Goal: Check status: Check status

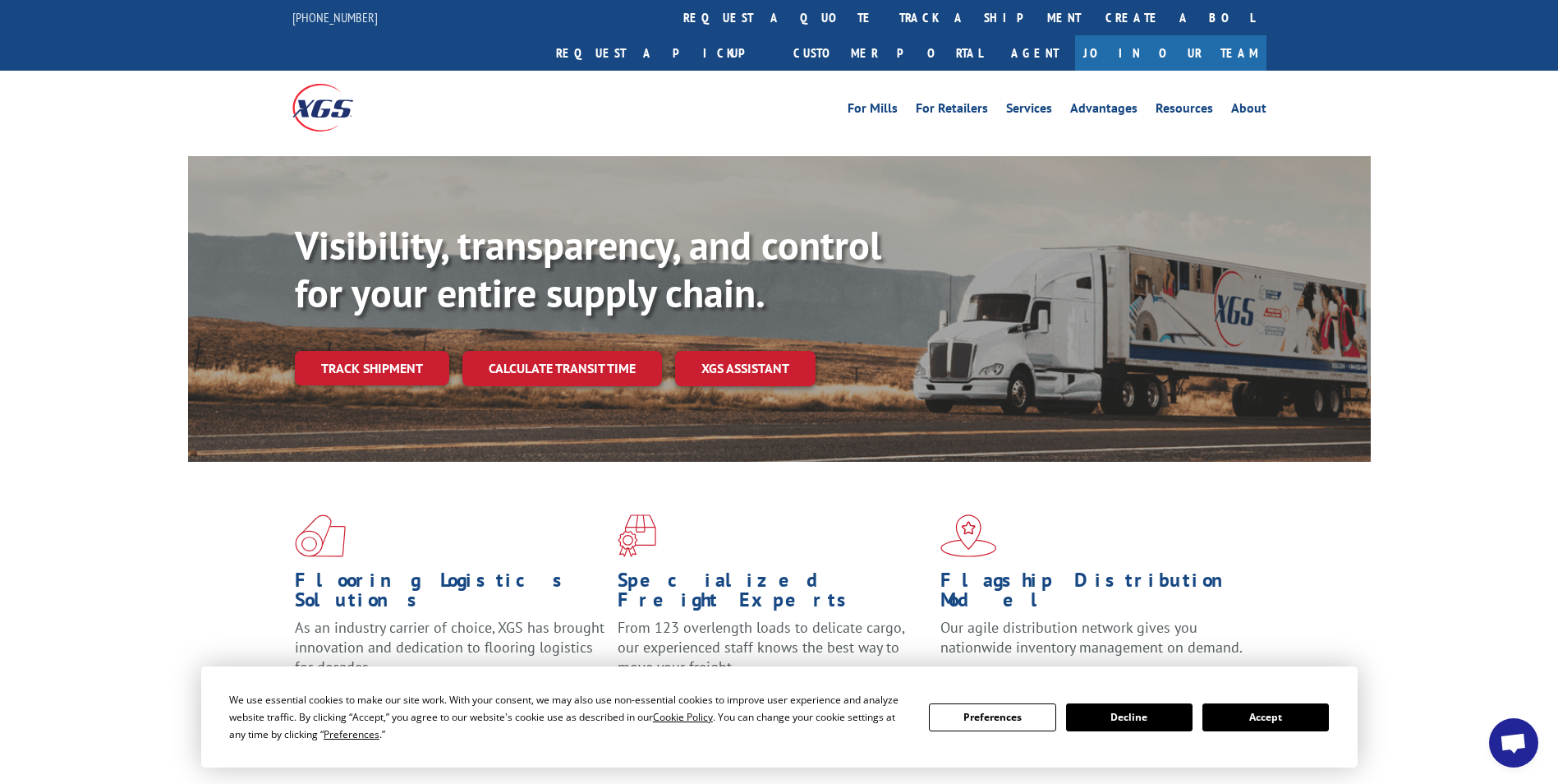
click at [887, 19] on link "track a shipment" at bounding box center [990, 18] width 206 height 35
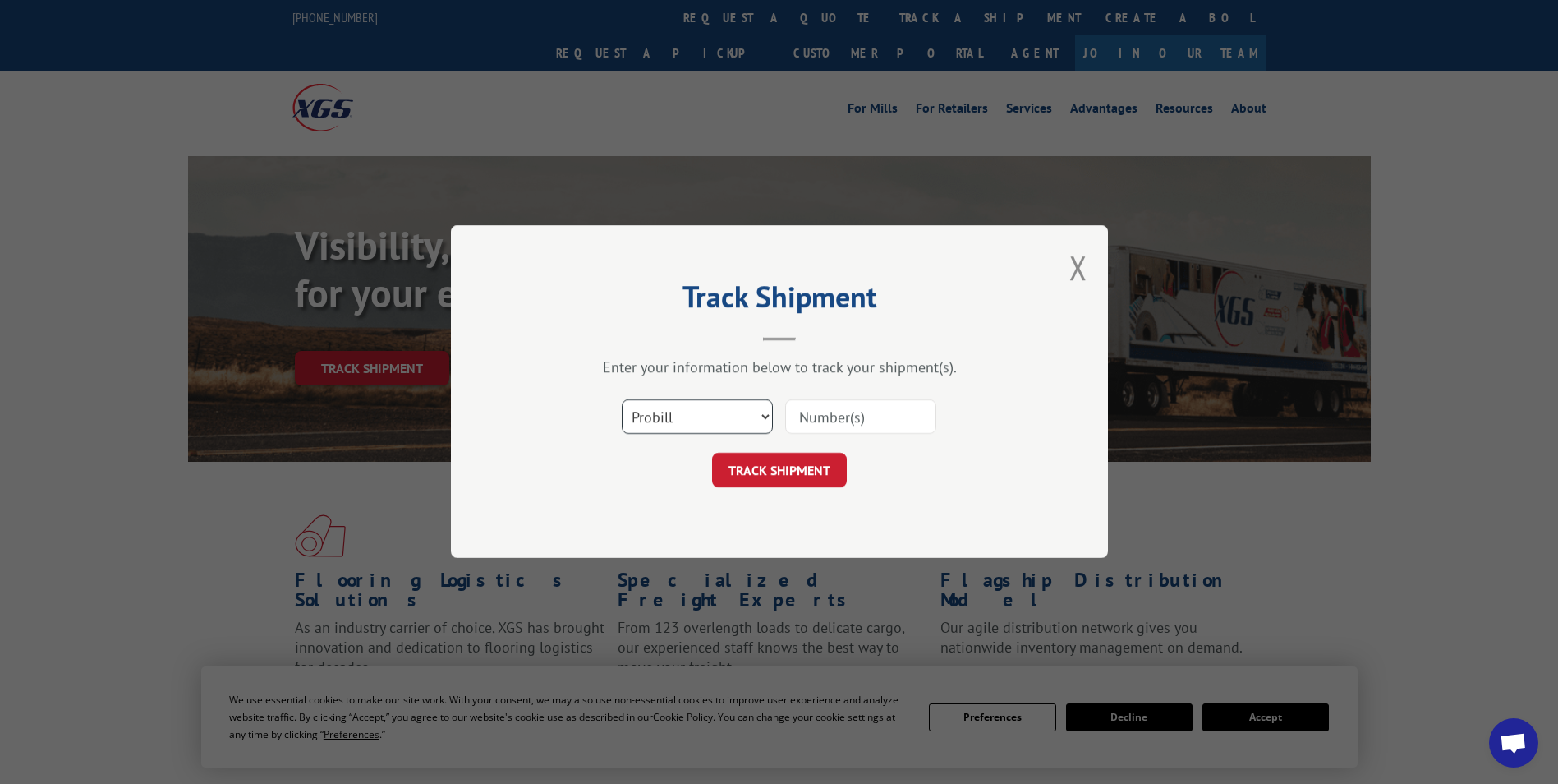
click at [766, 413] on select "Select category... Probill BOL PO" at bounding box center [696, 417] width 151 height 35
select select "bol"
click at [622, 400] on select "Select category... Probill BOL PO" at bounding box center [696, 417] width 151 height 35
click at [911, 419] on input at bounding box center [860, 417] width 151 height 35
type input "6441725"
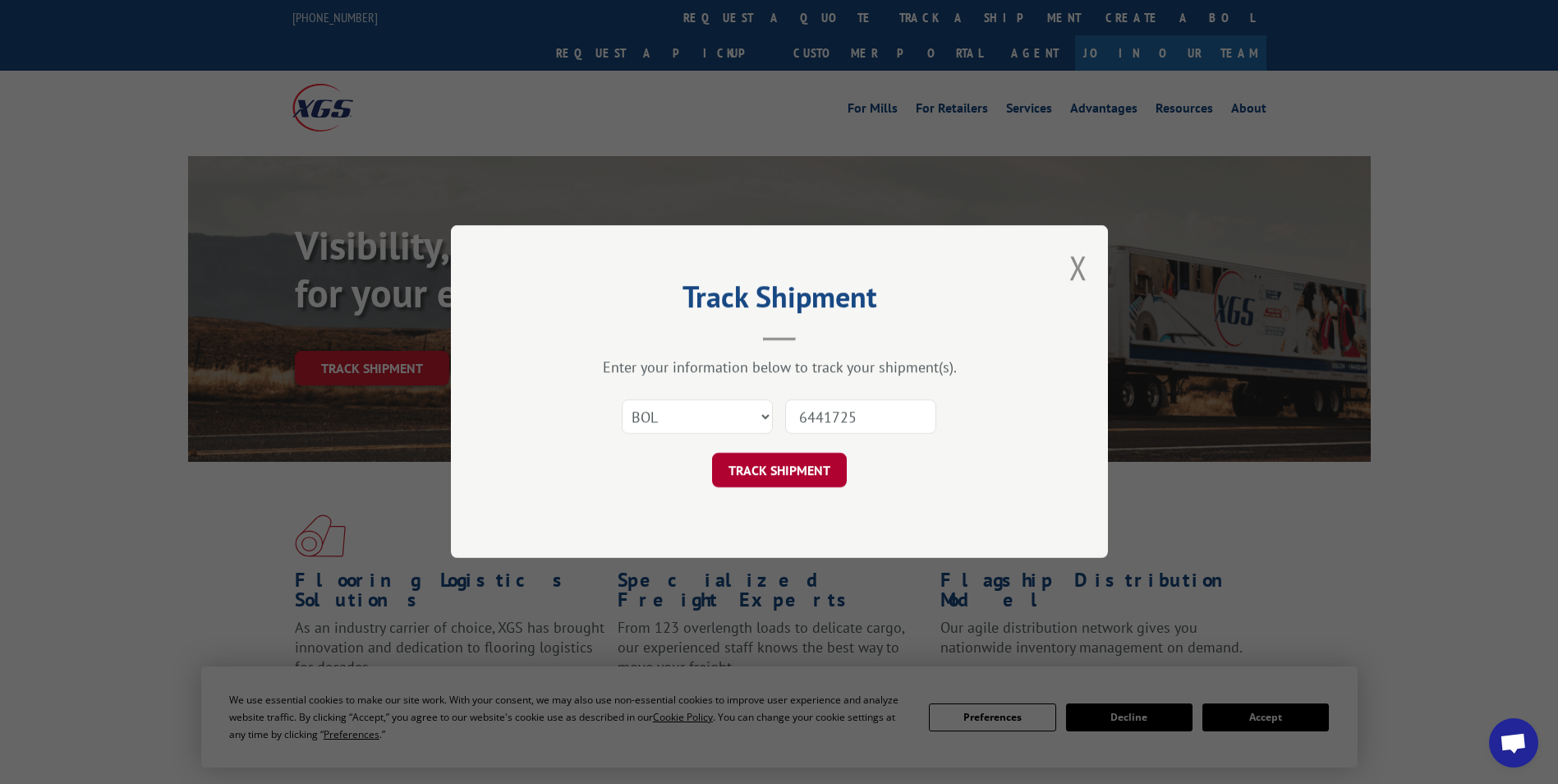
click at [815, 468] on button "TRACK SHIPMENT" at bounding box center [780, 470] width 135 height 35
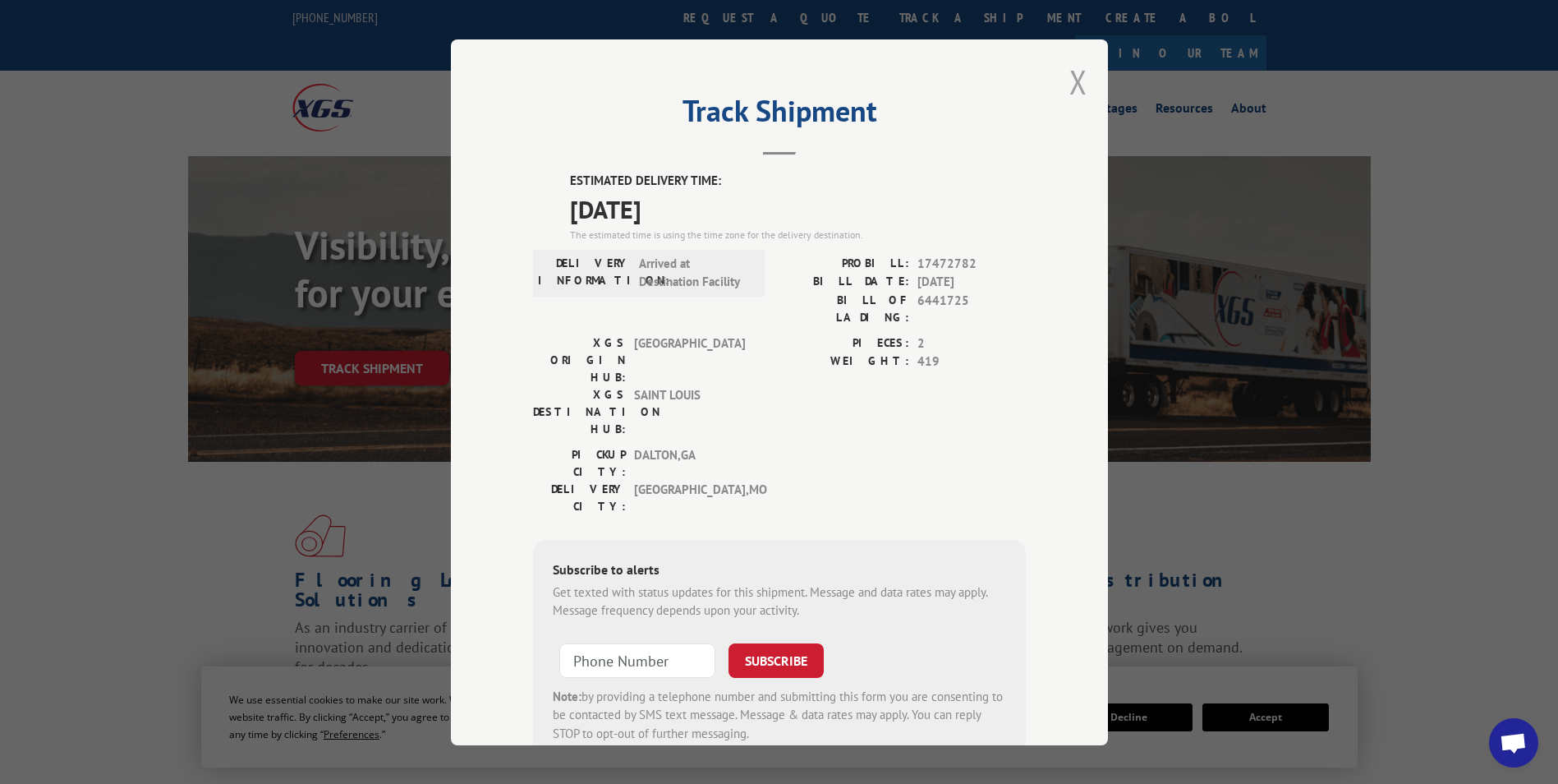
click at [1071, 79] on button "Close modal" at bounding box center [1078, 82] width 18 height 44
